Goal: Task Accomplishment & Management: Use online tool/utility

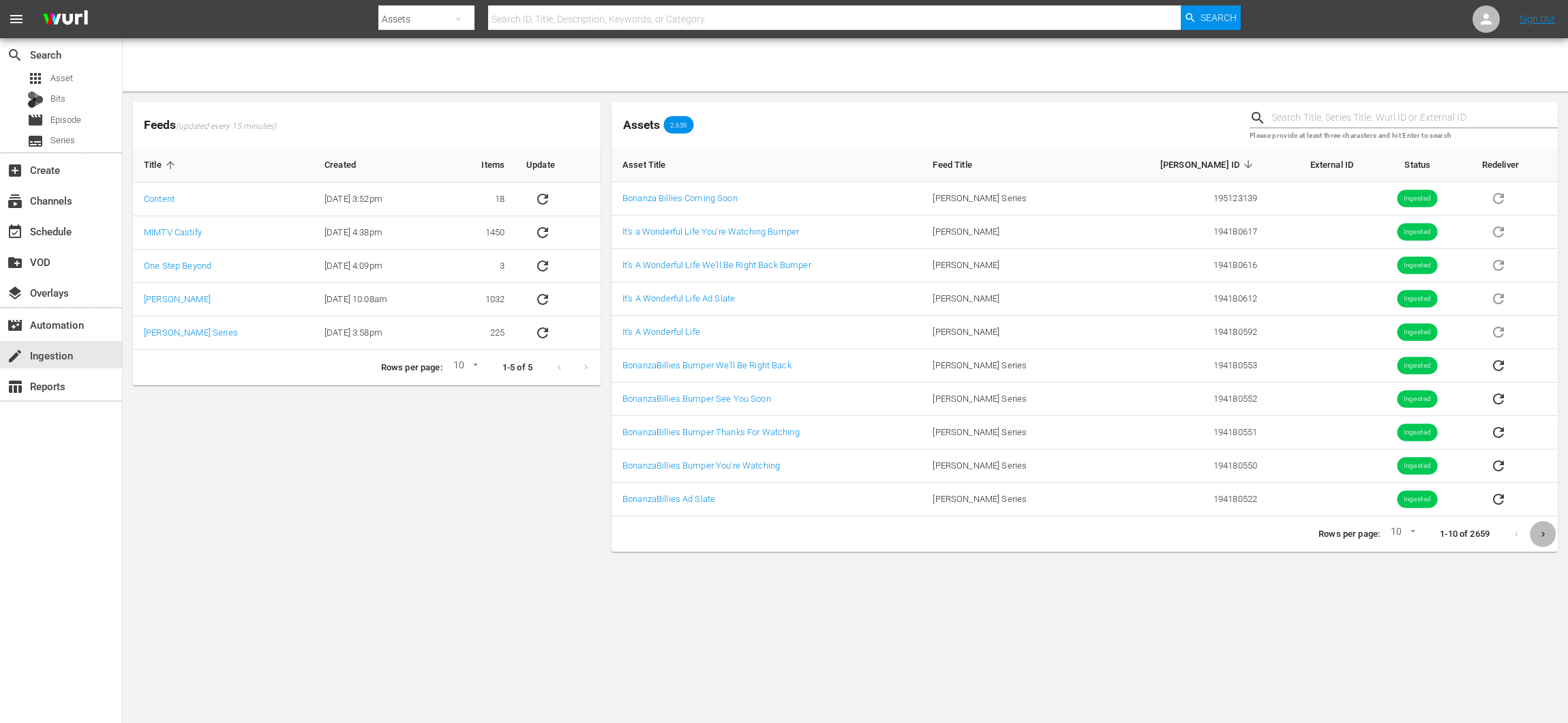
click at [1543, 531] on icon "Next page" at bounding box center [1544, 534] width 4 height 6
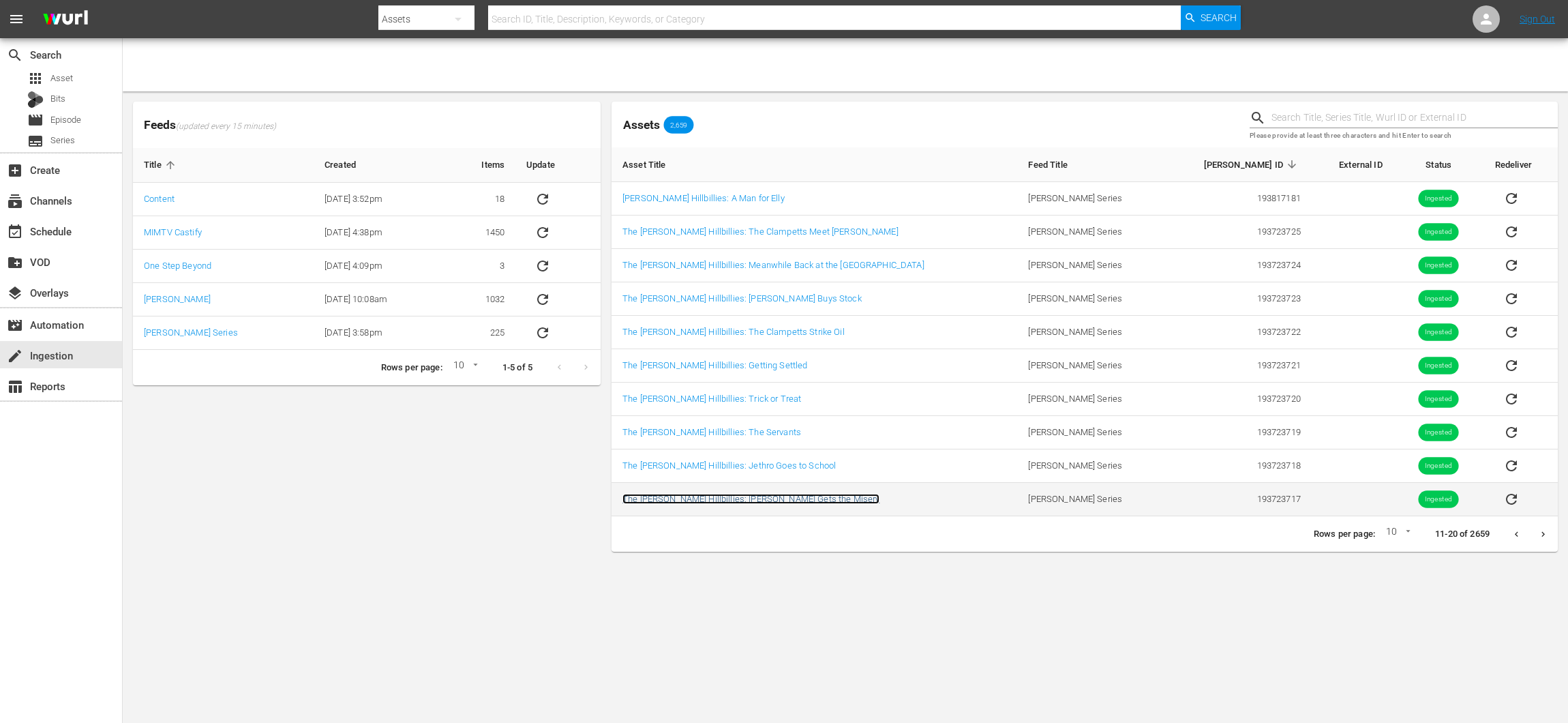
click at [750, 494] on link "The Beverly Hillbillies: Jed Gets the Misery" at bounding box center [750, 499] width 258 height 11
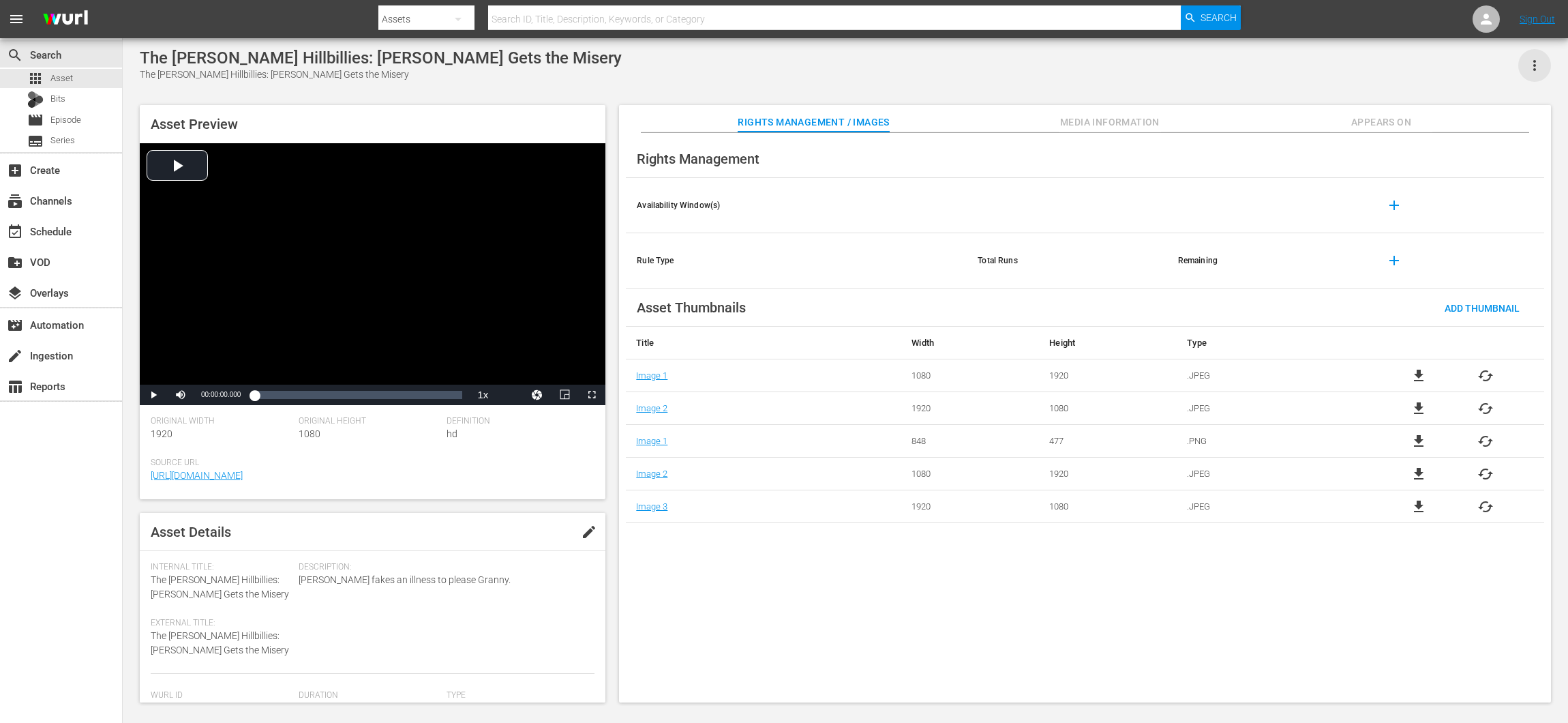
click at [1537, 70] on icon "button" at bounding box center [1534, 65] width 16 height 16
click at [951, 120] on div "Rights Management / Images Media Information Appears On" at bounding box center [1085, 119] width 864 height 27
click at [581, 526] on span "edit" at bounding box center [589, 531] width 16 height 16
click at [504, 528] on span "Discard" at bounding box center [504, 532] width 60 height 11
click at [1487, 372] on span "cached" at bounding box center [1486, 375] width 16 height 16
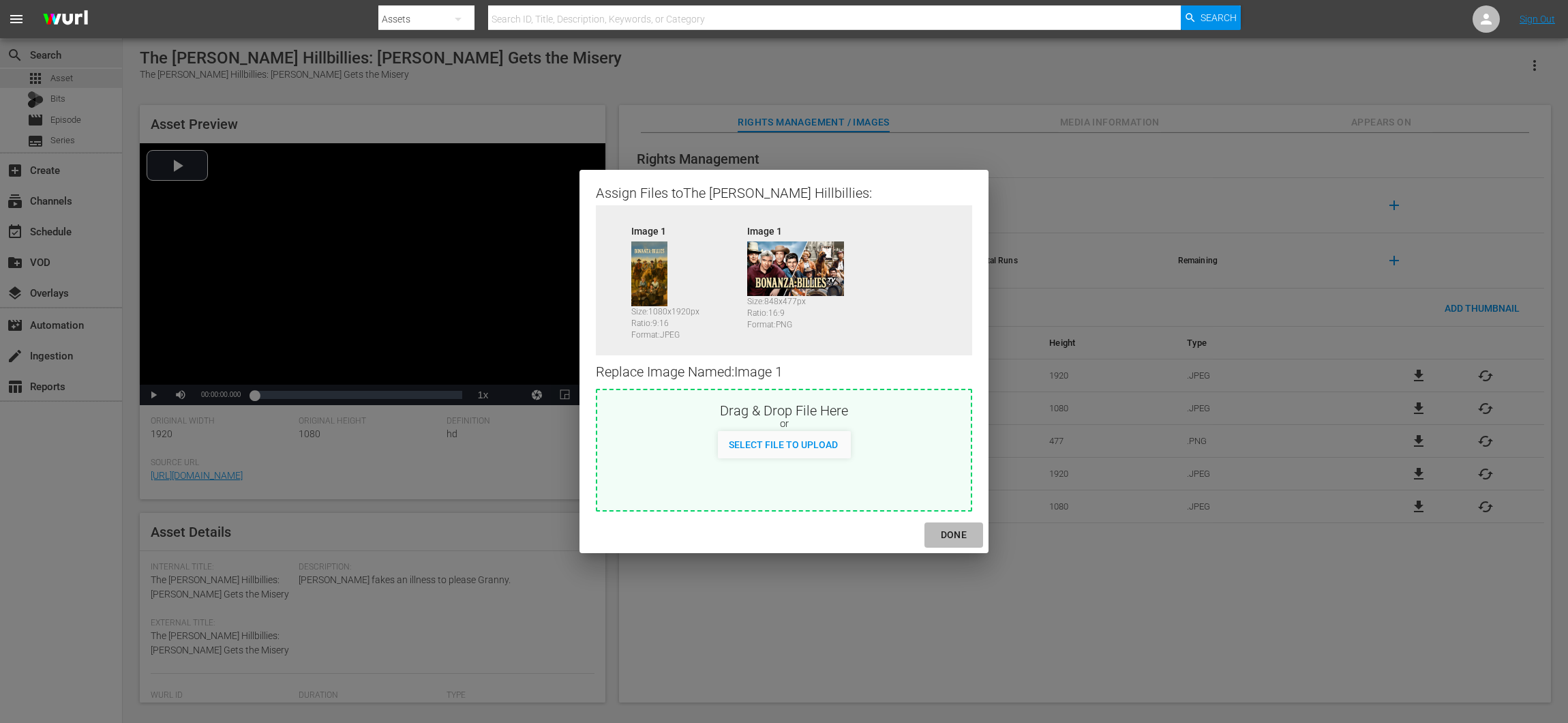
click at [930, 536] on div "DONE" at bounding box center [954, 535] width 48 height 17
